Goal: Transaction & Acquisition: Purchase product/service

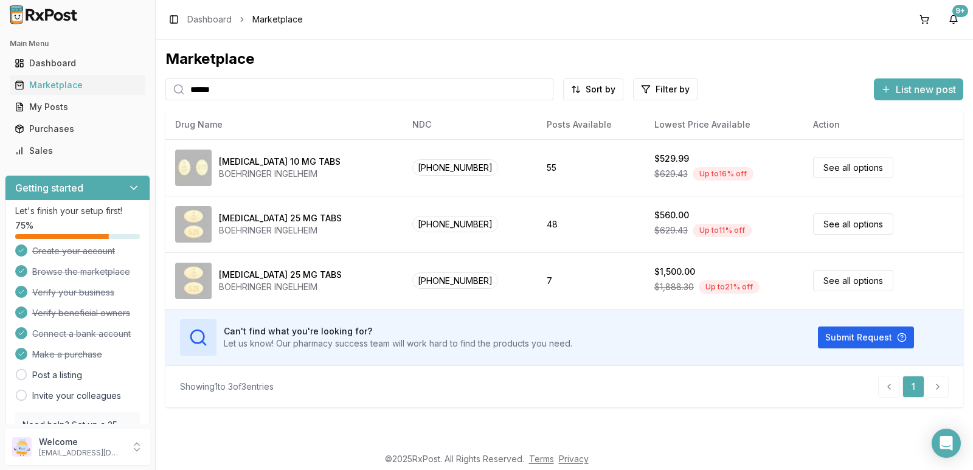
drag, startPoint x: 272, startPoint y: 93, endPoint x: 0, endPoint y: 138, distance: 275.6
click at [0, 138] on div "Main Menu Dashboard Marketplace My Posts Purchases Sales Getting started Let's …" at bounding box center [486, 235] width 973 height 470
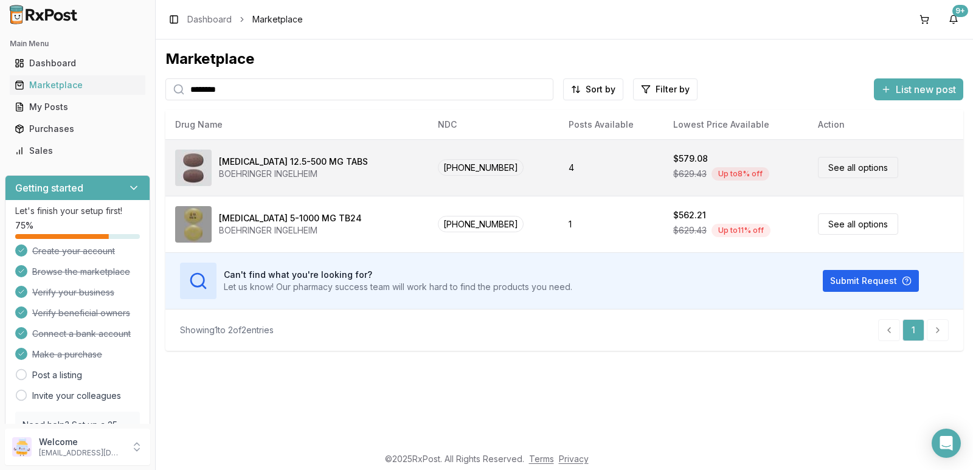
type input "********"
click at [824, 170] on link "See all options" at bounding box center [858, 167] width 80 height 21
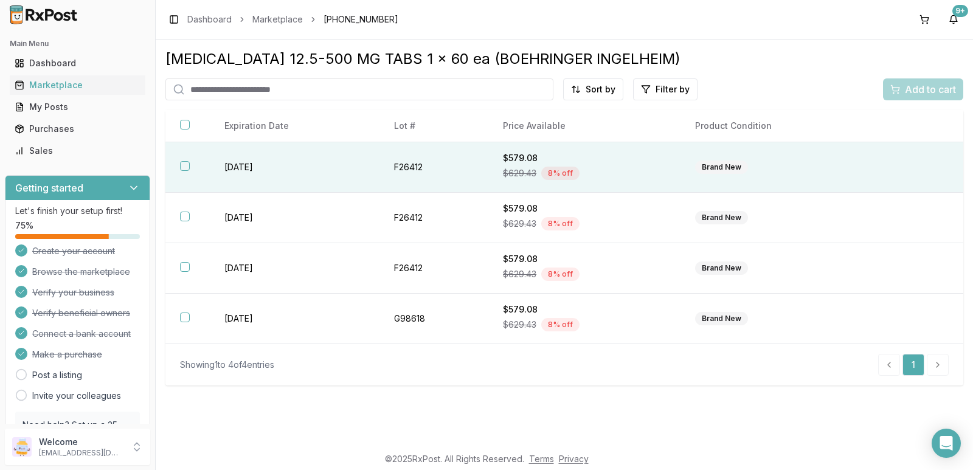
click at [193, 164] on th at bounding box center [187, 167] width 44 height 51
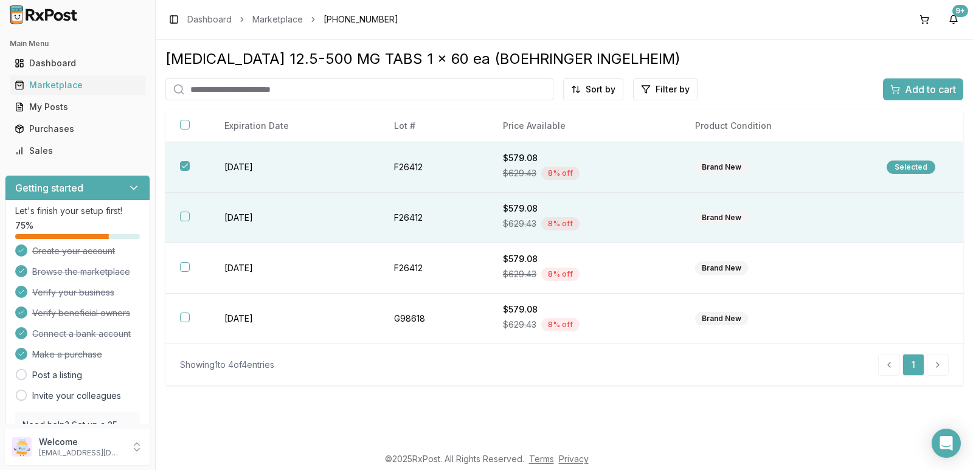
click at [183, 217] on button "button" at bounding box center [185, 217] width 10 height 10
click at [914, 92] on span "Add to cart" at bounding box center [930, 89] width 51 height 15
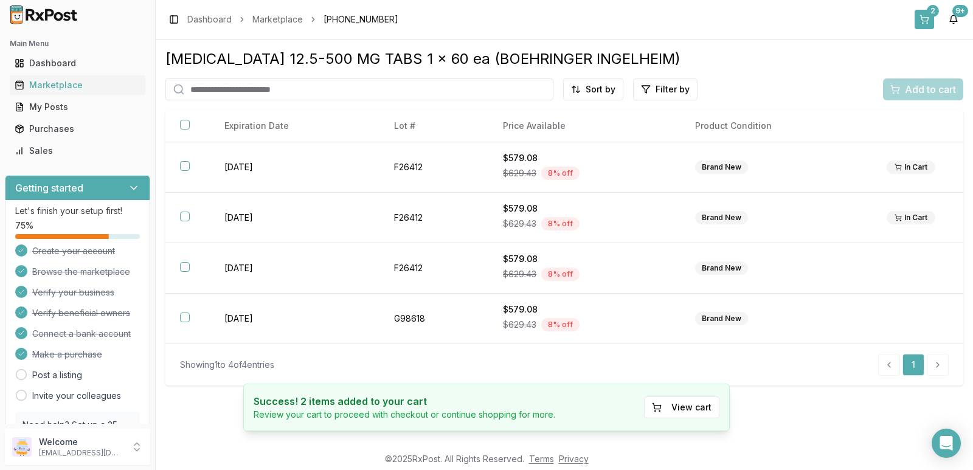
click at [919, 20] on button "2" at bounding box center [924, 19] width 19 height 19
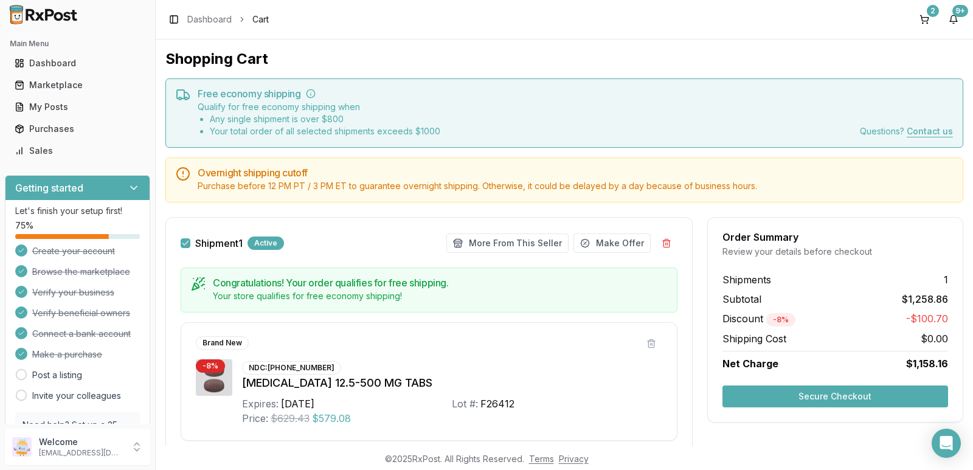
click at [847, 400] on button "Secure Checkout" at bounding box center [836, 397] width 226 height 22
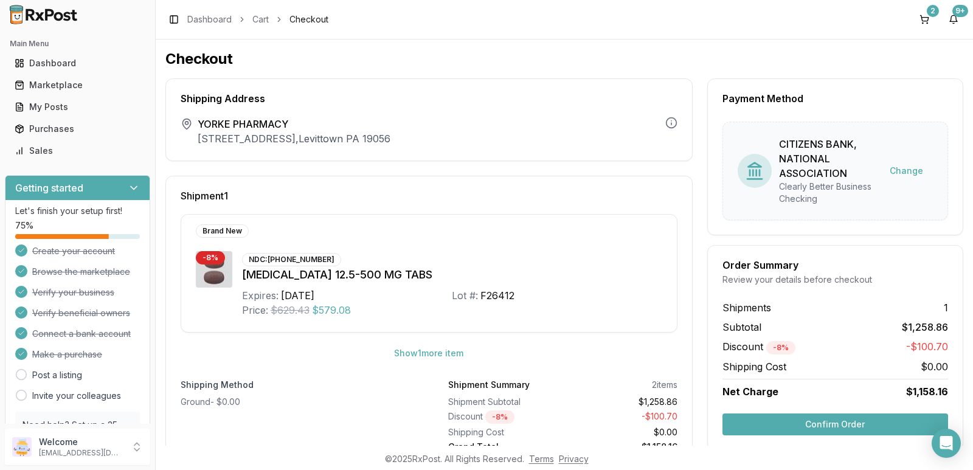
click at [851, 425] on button "Confirm Order" at bounding box center [836, 425] width 226 height 22
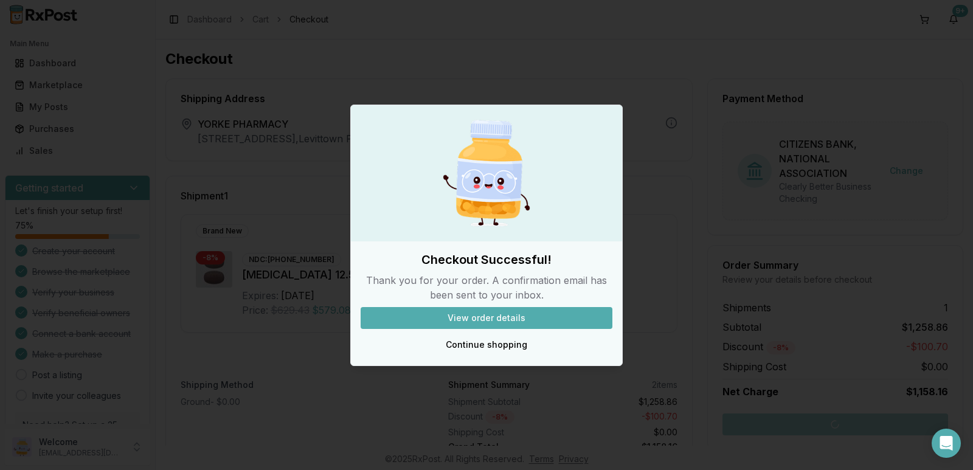
click at [524, 313] on button "View order details" at bounding box center [487, 318] width 252 height 22
